Goal: Task Accomplishment & Management: Manage account settings

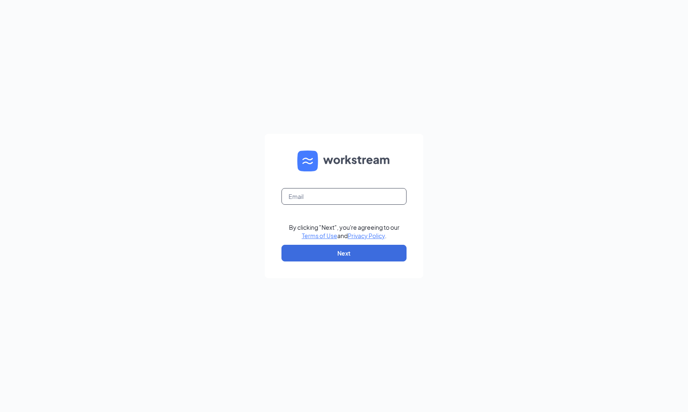
click at [351, 198] on input "text" at bounding box center [344, 196] width 125 height 17
type input "b"
click at [337, 258] on button "Next" at bounding box center [344, 253] width 125 height 17
drag, startPoint x: 345, startPoint y: 195, endPoint x: 274, endPoint y: 190, distance: 70.7
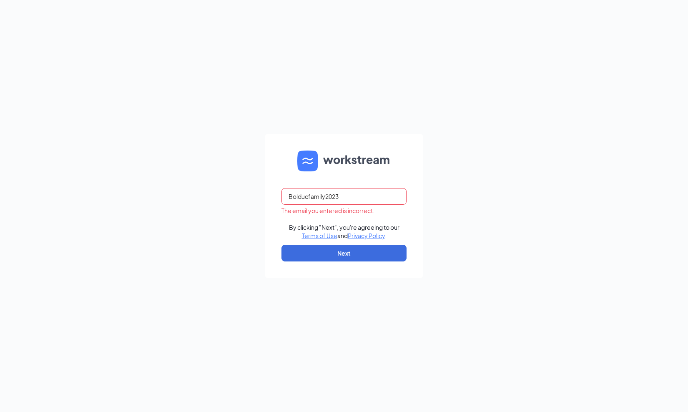
click at [274, 190] on form "Bolducfamily2023 The email you entered is incorrect. By clicking "Next", you're…" at bounding box center [344, 206] width 158 height 144
click at [321, 199] on input "vboldu" at bounding box center [344, 196] width 125 height 17
click at [321, 199] on input "vbolduc" at bounding box center [344, 196] width 125 height 17
type input "vbolduc@g"
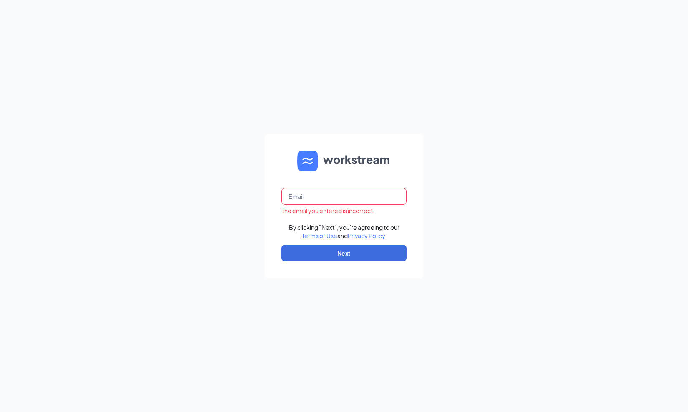
type input "[EMAIL_ADDRESS][DOMAIN_NAME]"
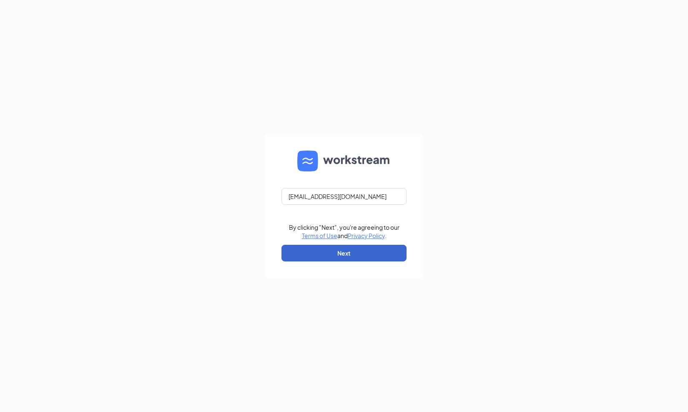
click at [327, 249] on button "Next" at bounding box center [344, 253] width 125 height 17
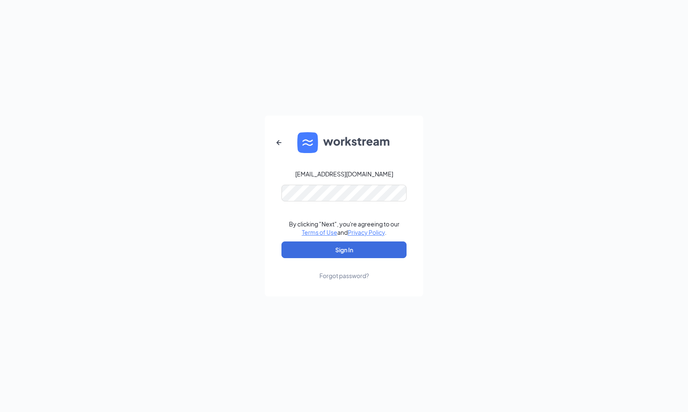
click at [344, 250] on button "Sign In" at bounding box center [344, 249] width 125 height 17
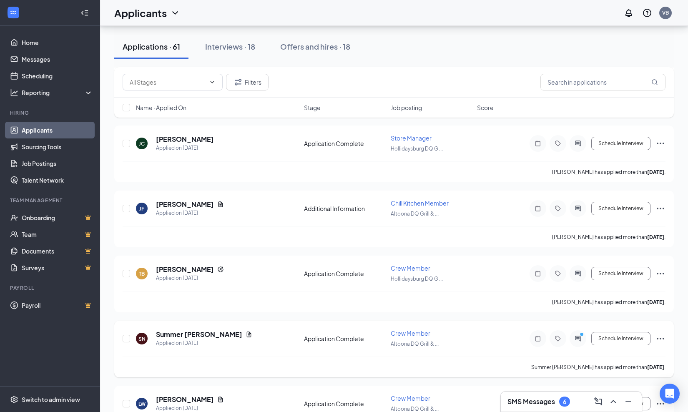
scroll to position [476, 0]
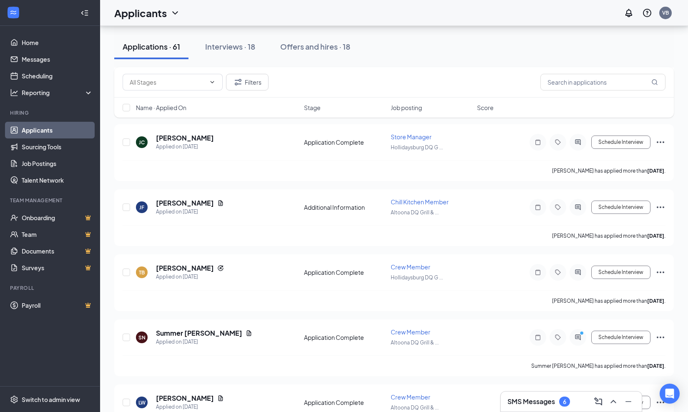
click at [528, 405] on h3 "SMS Messages" at bounding box center [532, 401] width 48 height 9
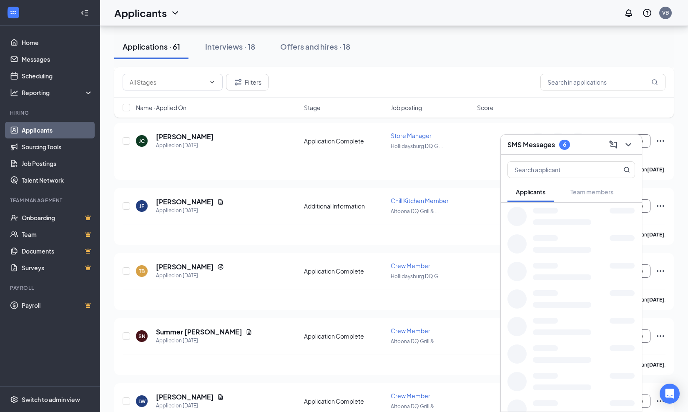
scroll to position [477, 0]
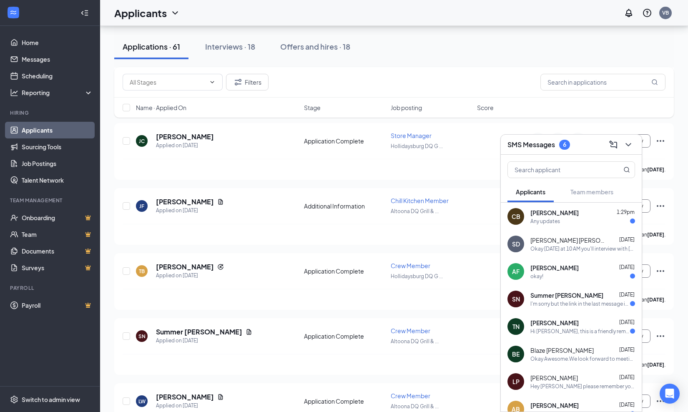
click at [560, 252] on div "Okay [DATE] at 10 AM you'll interview with [US_STATE] our GM. Just let the fron…" at bounding box center [583, 248] width 105 height 7
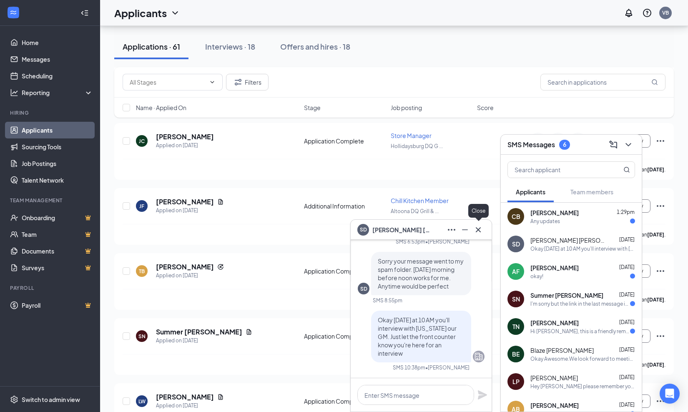
click at [478, 230] on icon "Cross" at bounding box center [478, 230] width 10 height 10
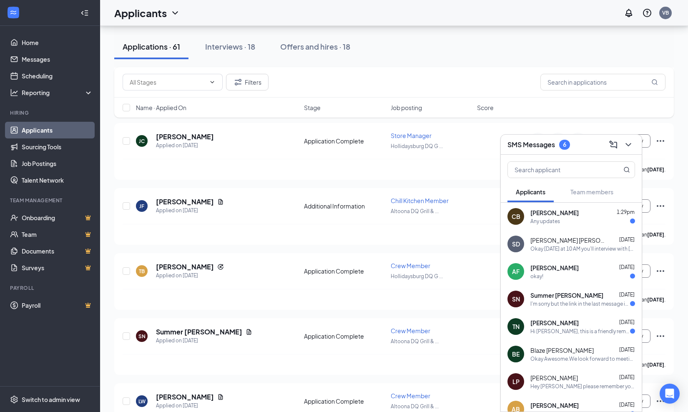
click at [554, 306] on div "I'm sorry but the link in the last message is not working." at bounding box center [581, 303] width 100 height 7
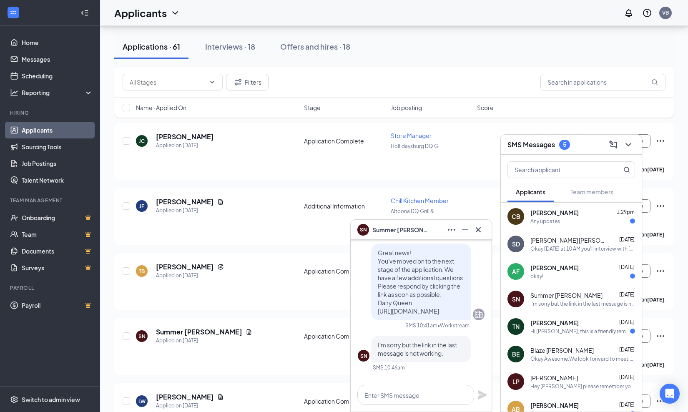
scroll to position [0, 0]
click at [478, 231] on icon "Cross" at bounding box center [478, 230] width 10 height 10
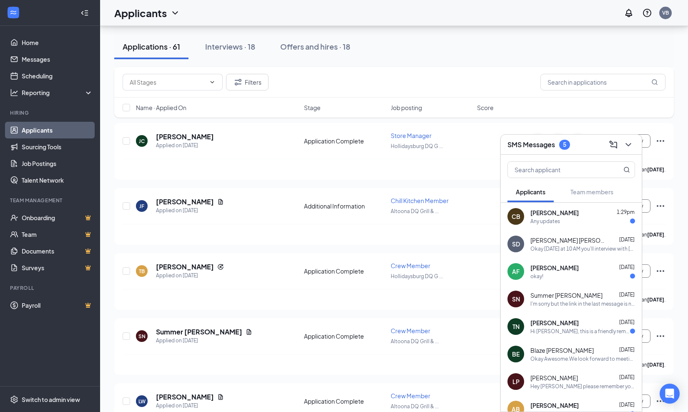
click at [597, 218] on div "Any updates" at bounding box center [583, 221] width 105 height 7
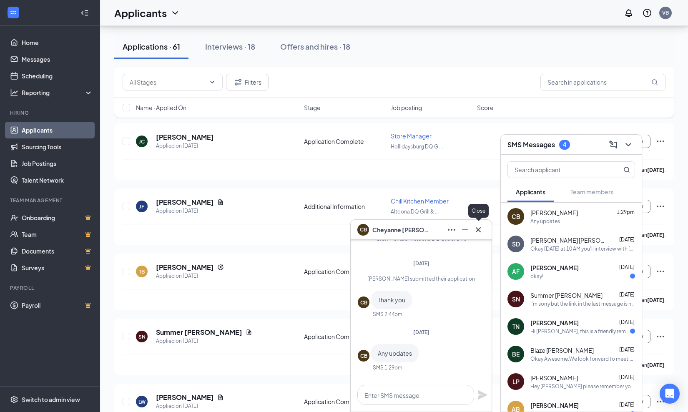
click at [478, 231] on icon "Cross" at bounding box center [478, 230] width 10 height 10
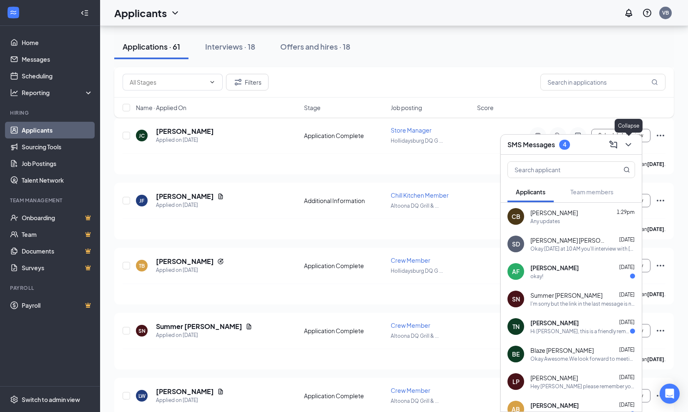
scroll to position [480, 0]
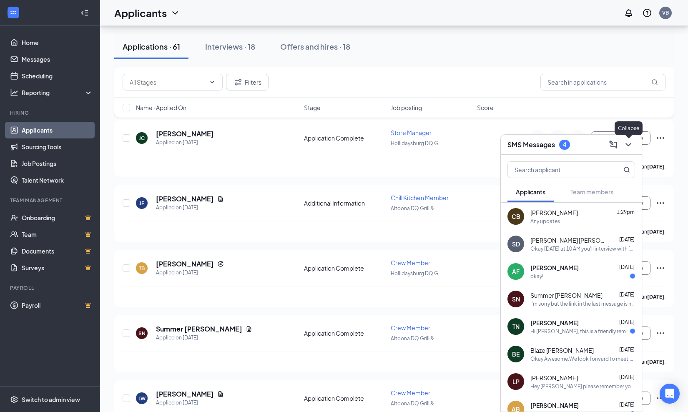
click at [627, 144] on icon "ChevronDown" at bounding box center [628, 144] width 5 height 3
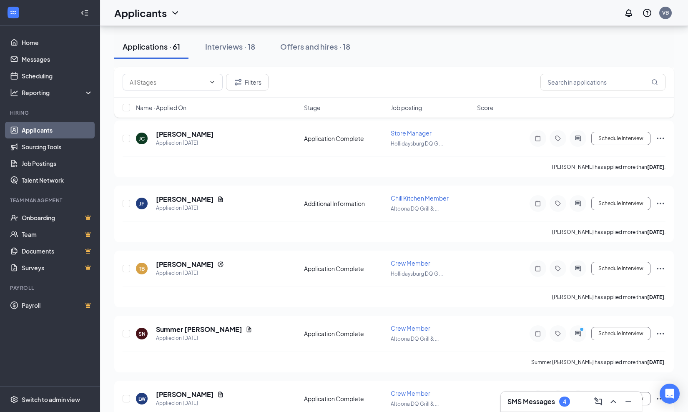
scroll to position [480, 0]
